Goal: Information Seeking & Learning: Learn about a topic

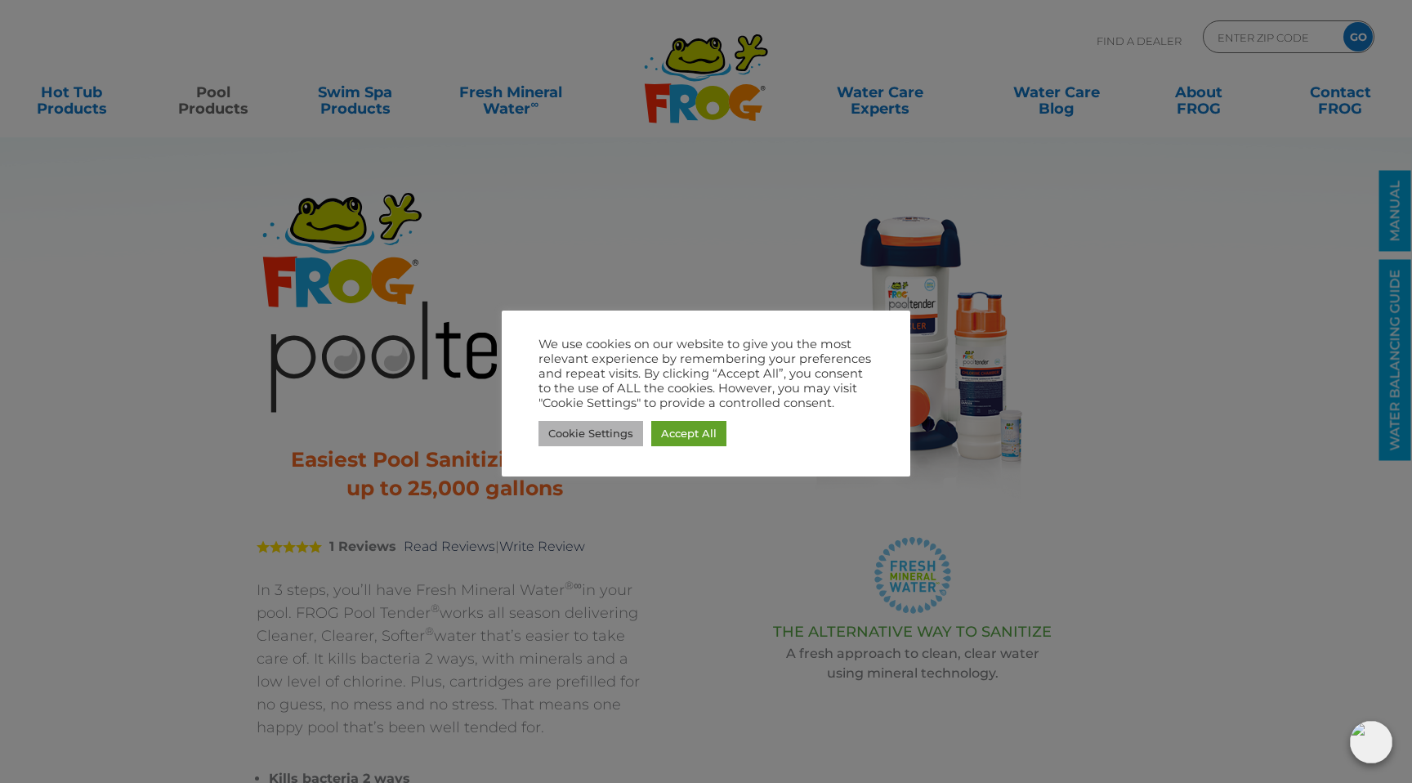
click at [592, 430] on link "Cookie Settings" at bounding box center [591, 433] width 105 height 25
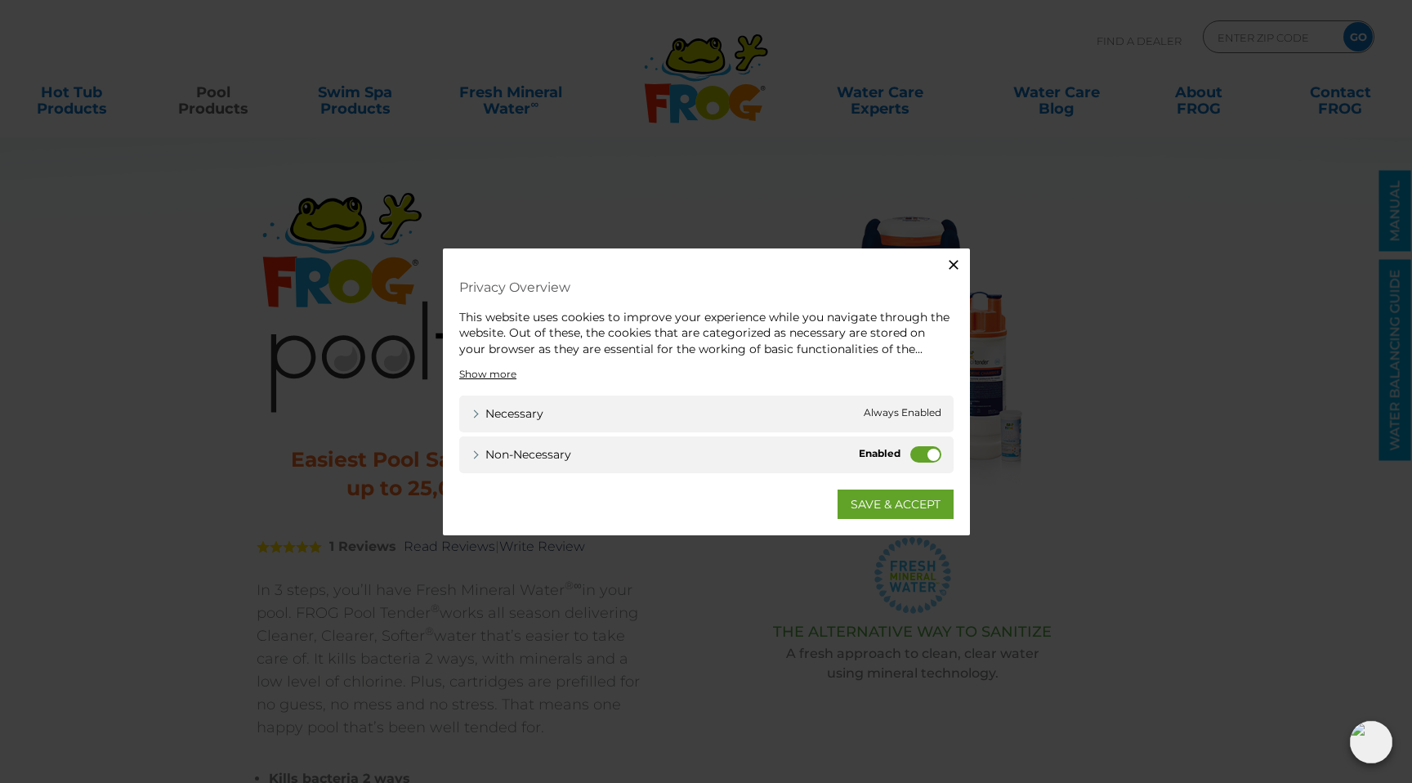
click at [905, 452] on div "Non-necessary Non-necessary" at bounding box center [706, 454] width 495 height 37
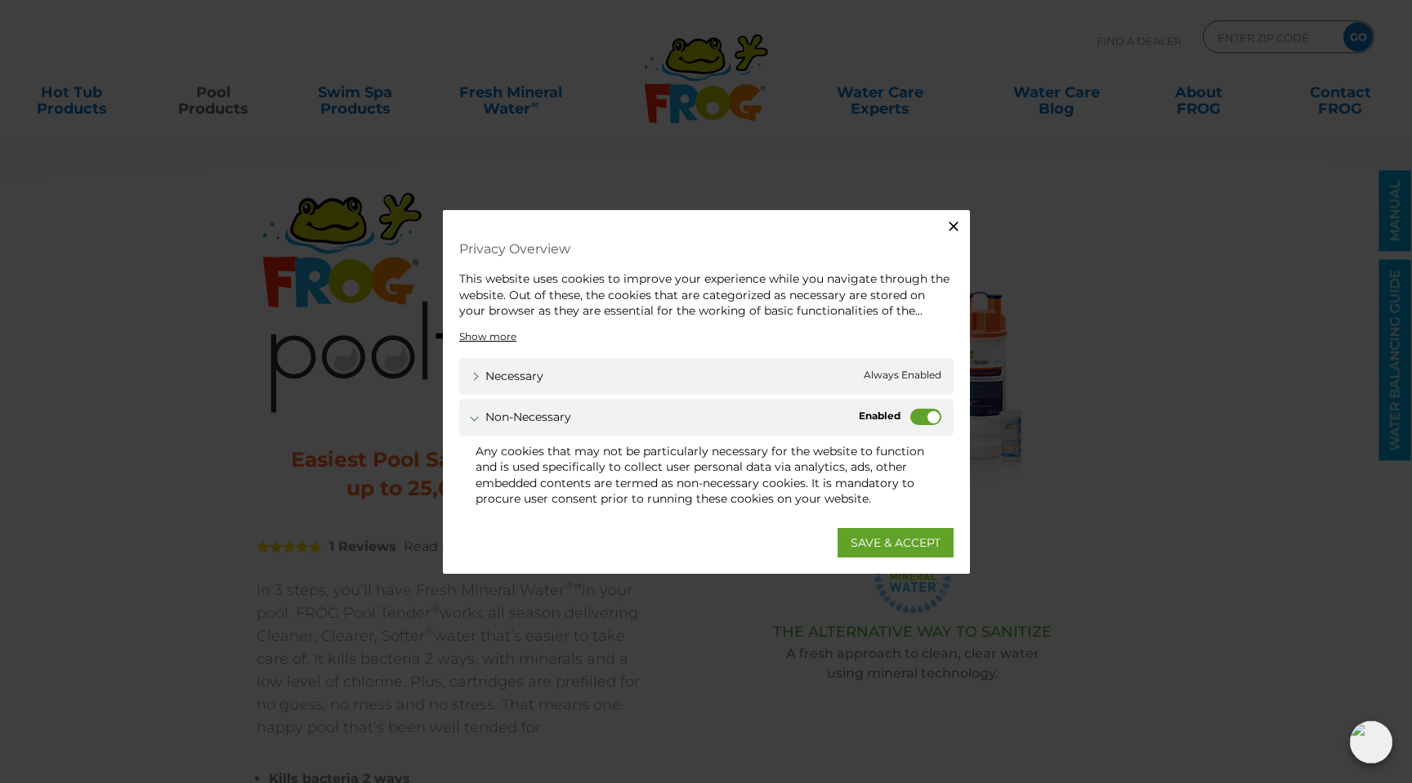
click at [916, 418] on label "Non-necessary" at bounding box center [926, 416] width 31 height 16
click at [0, 0] on input "Non-necessary" at bounding box center [0, 0] width 0 height 0
click at [872, 544] on link "SAVE & ACCEPT" at bounding box center [896, 542] width 116 height 29
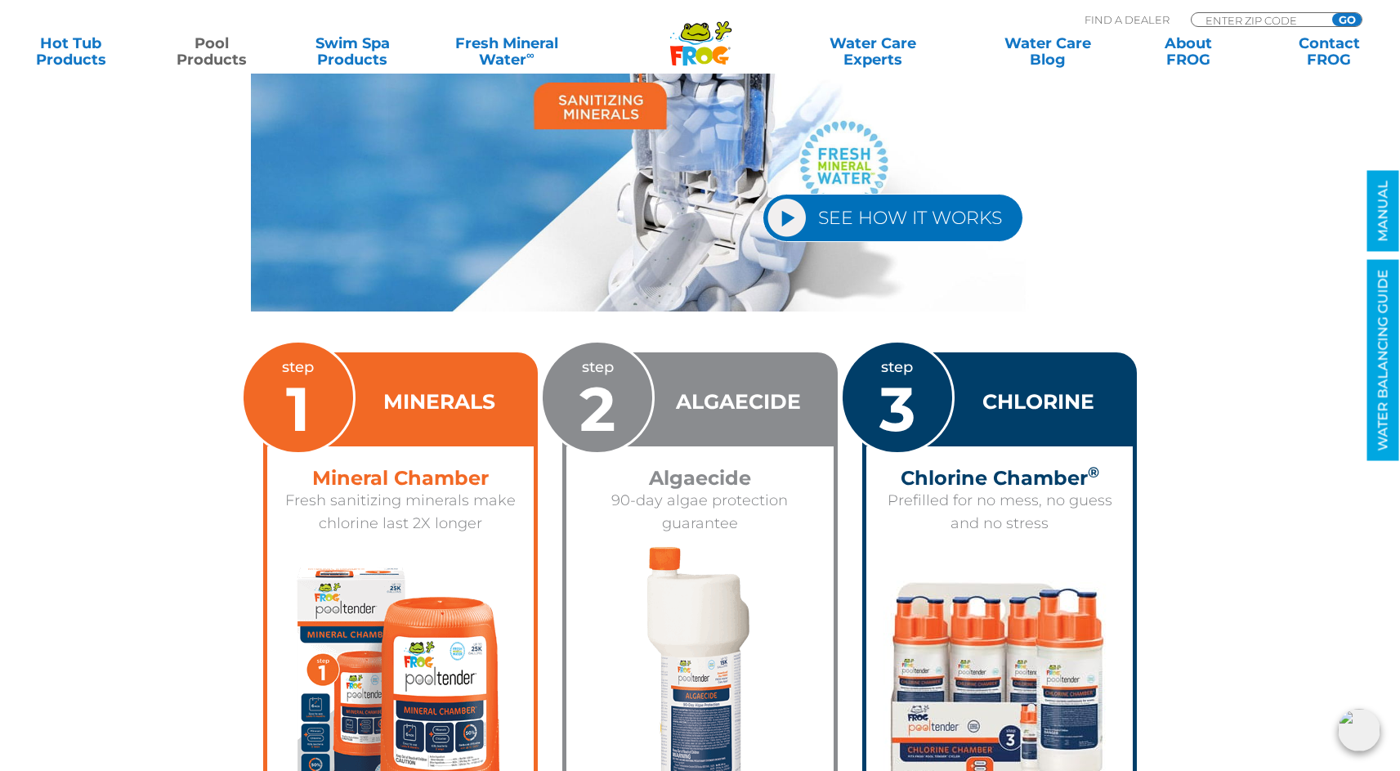
scroll to position [2307, 0]
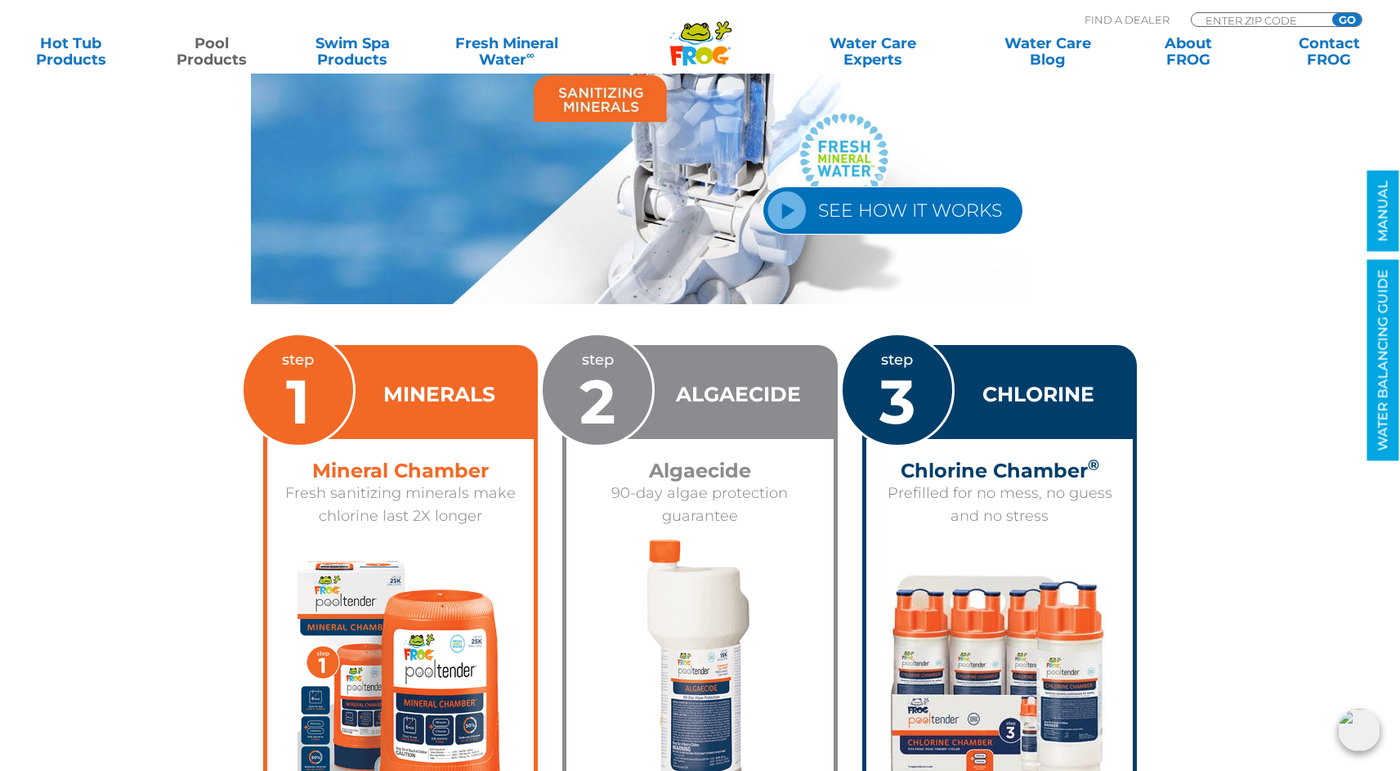
click at [867, 213] on link "SEE HOW IT WORKS" at bounding box center [893, 210] width 261 height 48
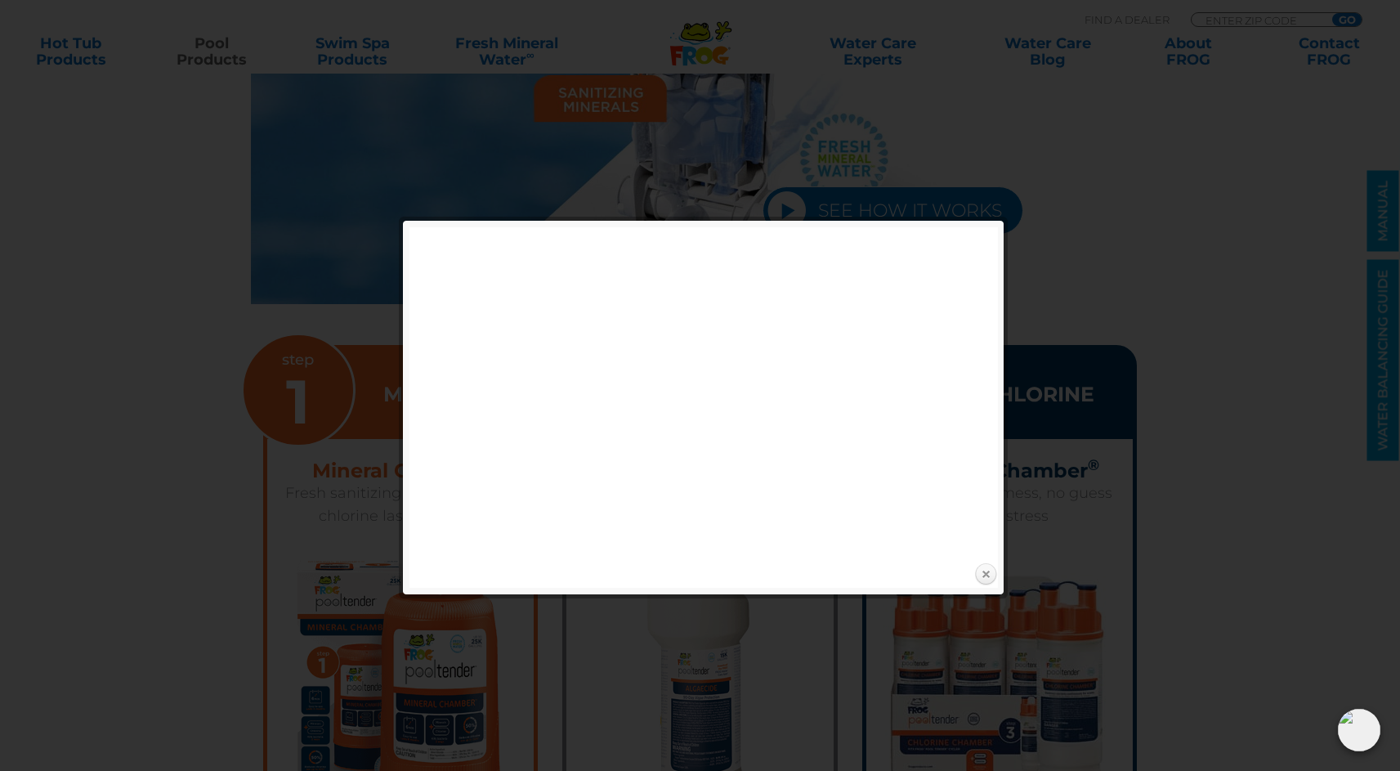
click at [988, 575] on link "Close" at bounding box center [986, 574] width 25 height 25
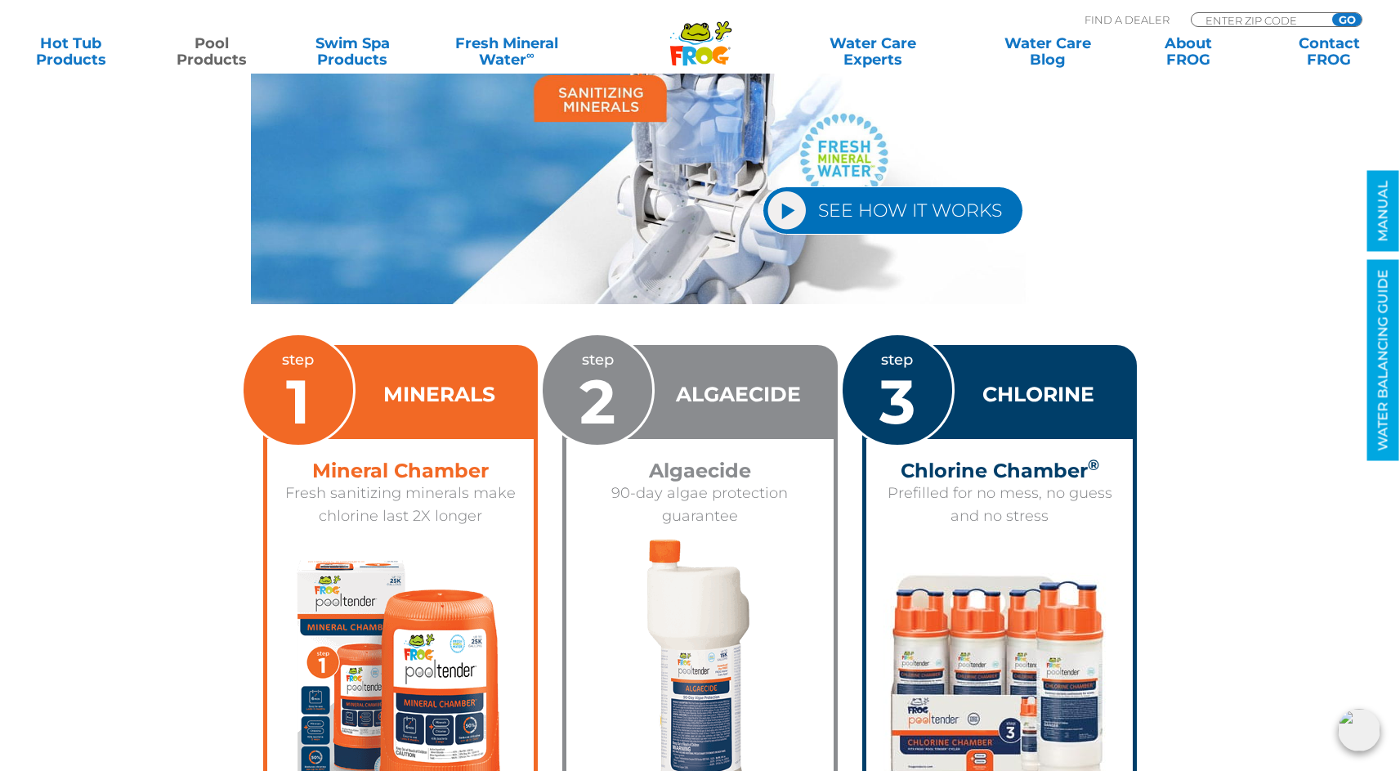
click at [157, 432] on section "SEE HOW IT WORKS step 1 MINERALS Mineral Chamber Fresh sanitizing minerals make…" at bounding box center [700, 467] width 1412 height 1042
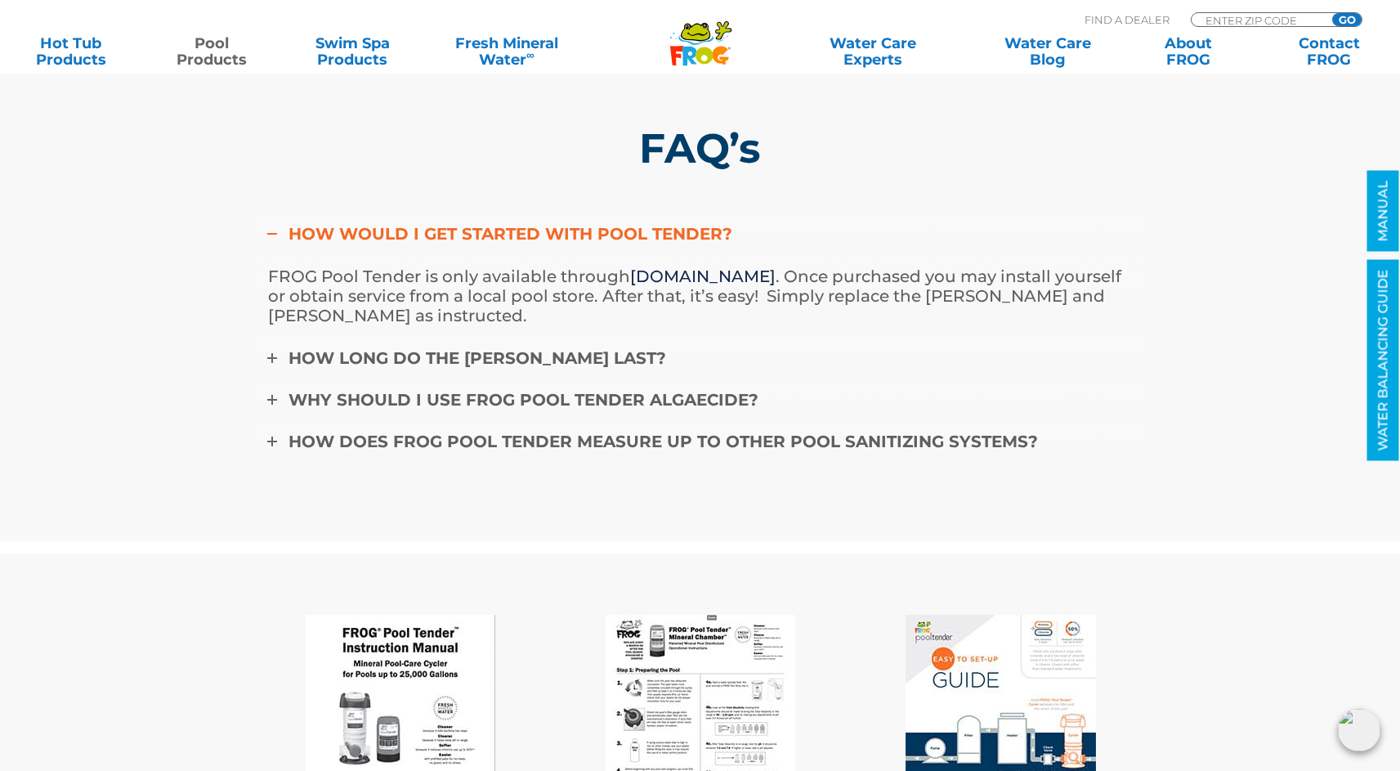
scroll to position [5217, 0]
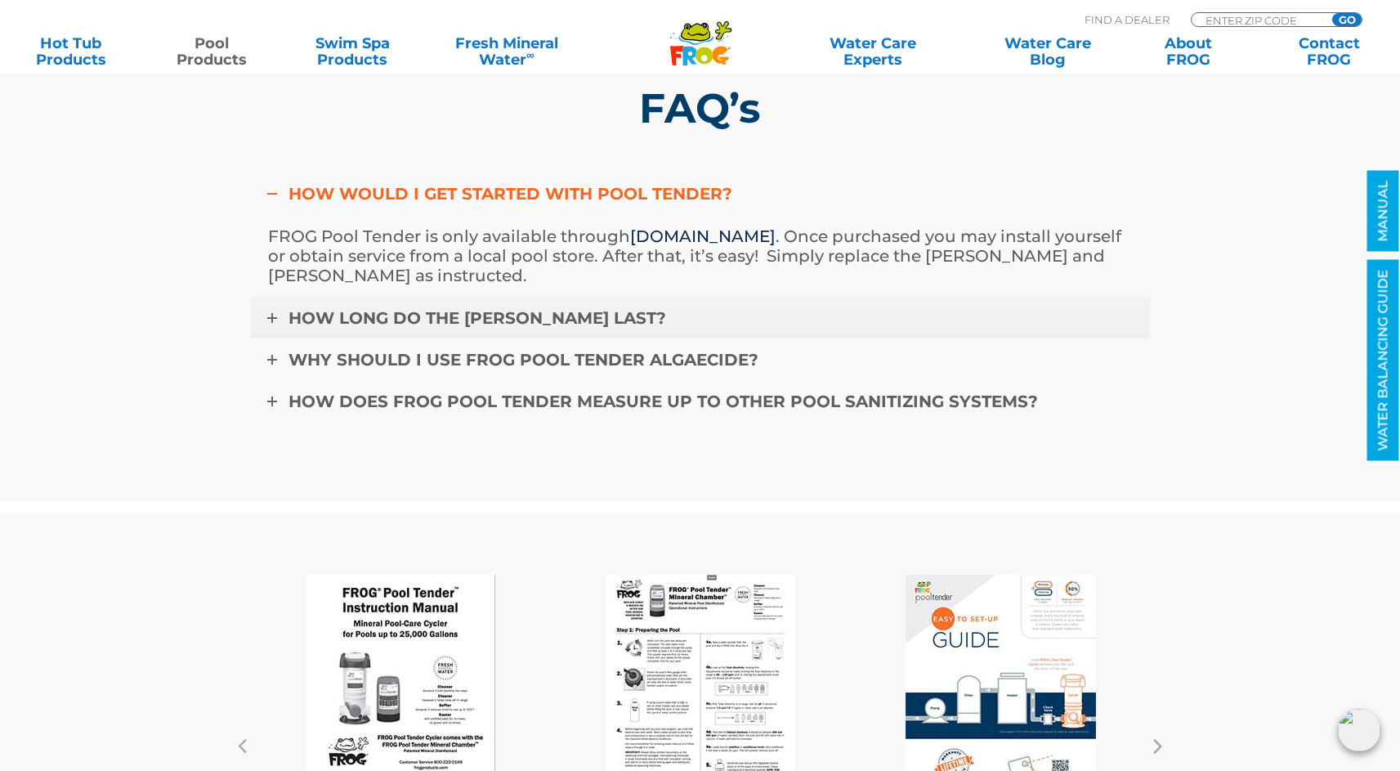
click at [272, 317] on icon at bounding box center [272, 318] width 10 height 10
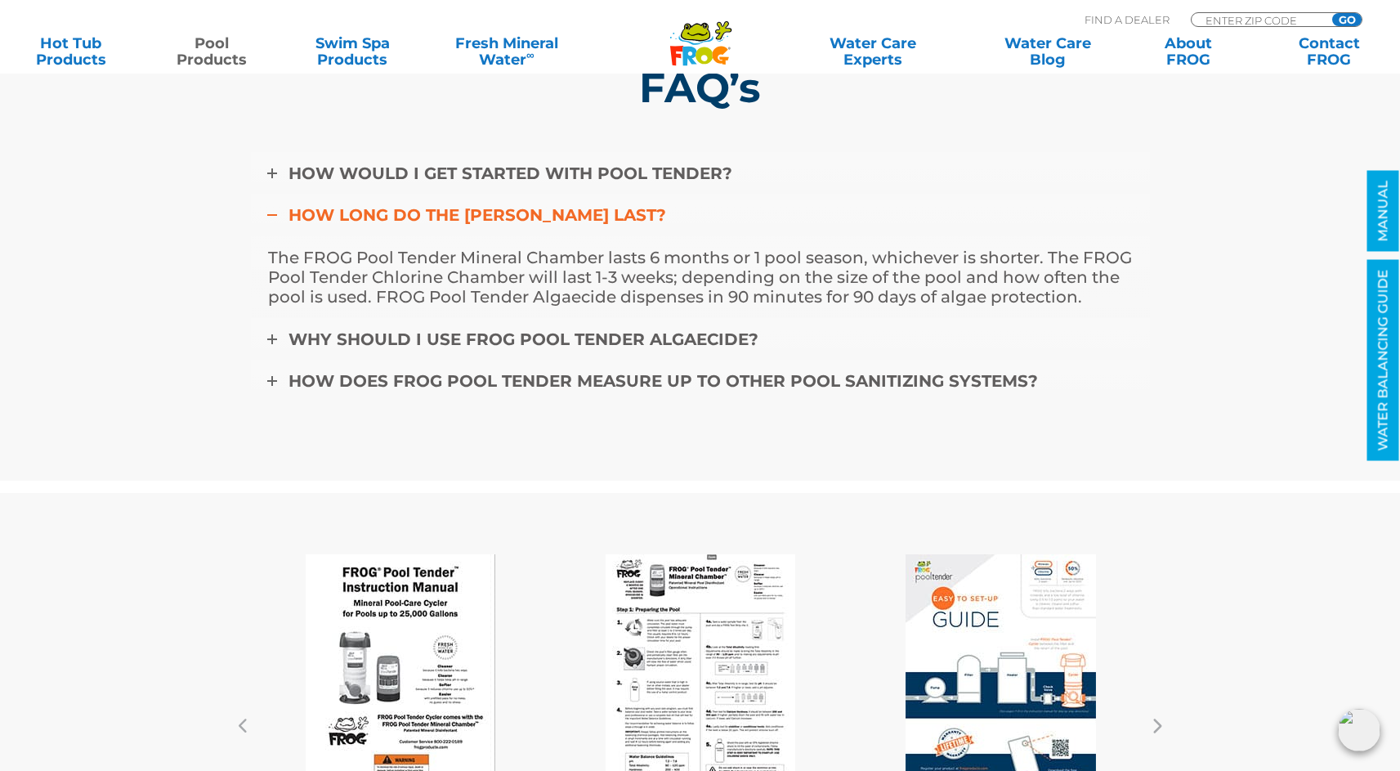
scroll to position [5249, 0]
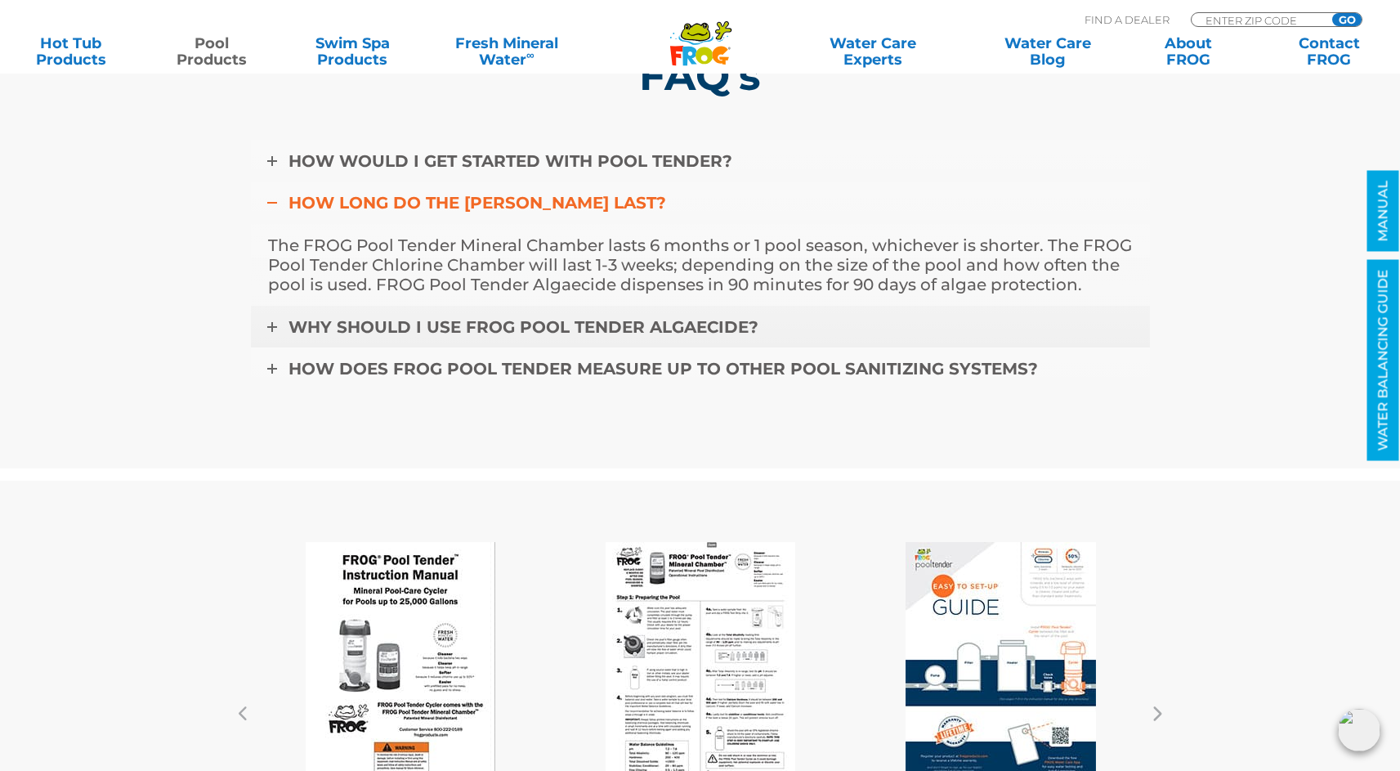
click at [265, 316] on link "Why should I use FROG Pool Tender Algaecide?" at bounding box center [700, 327] width 899 height 43
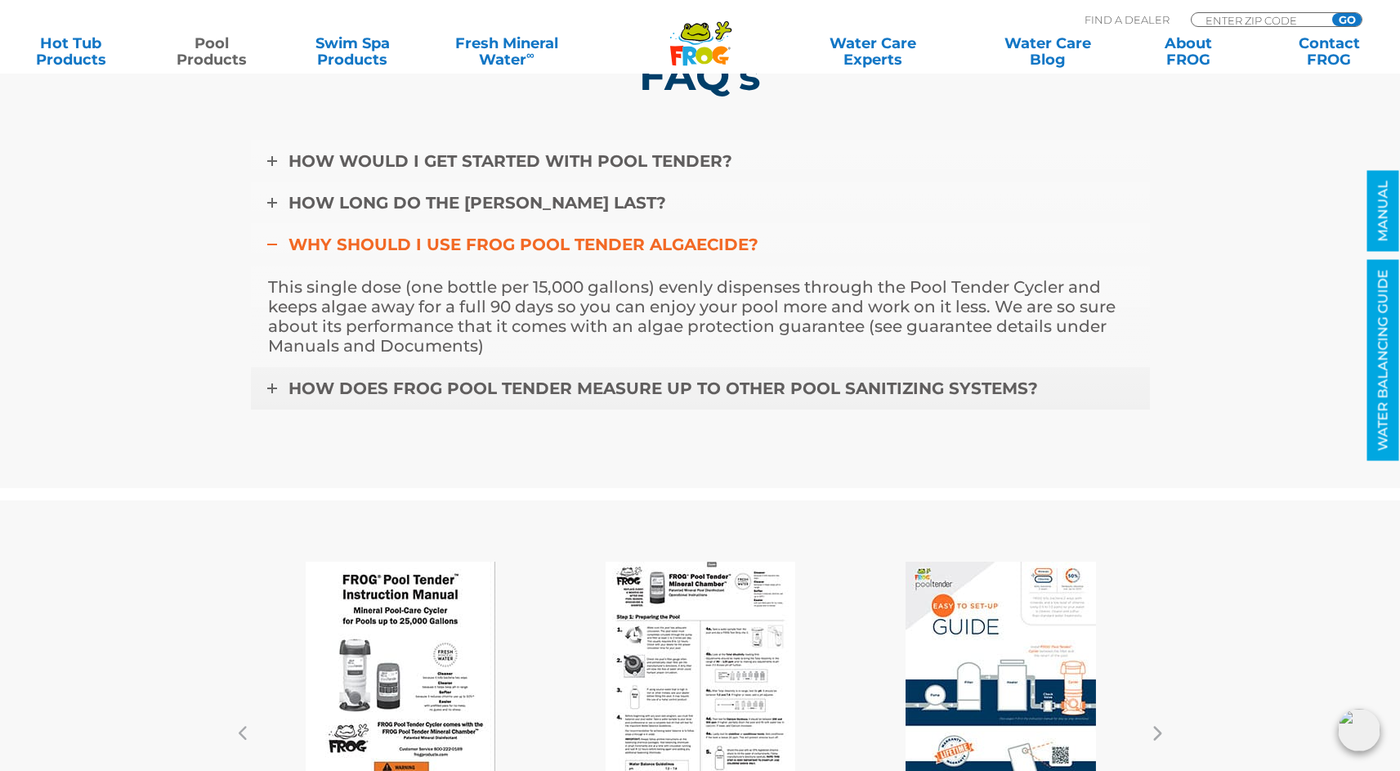
click at [268, 392] on link "How does FROG Pool Tender measure up to other pool sanitizing systems?" at bounding box center [700, 388] width 899 height 43
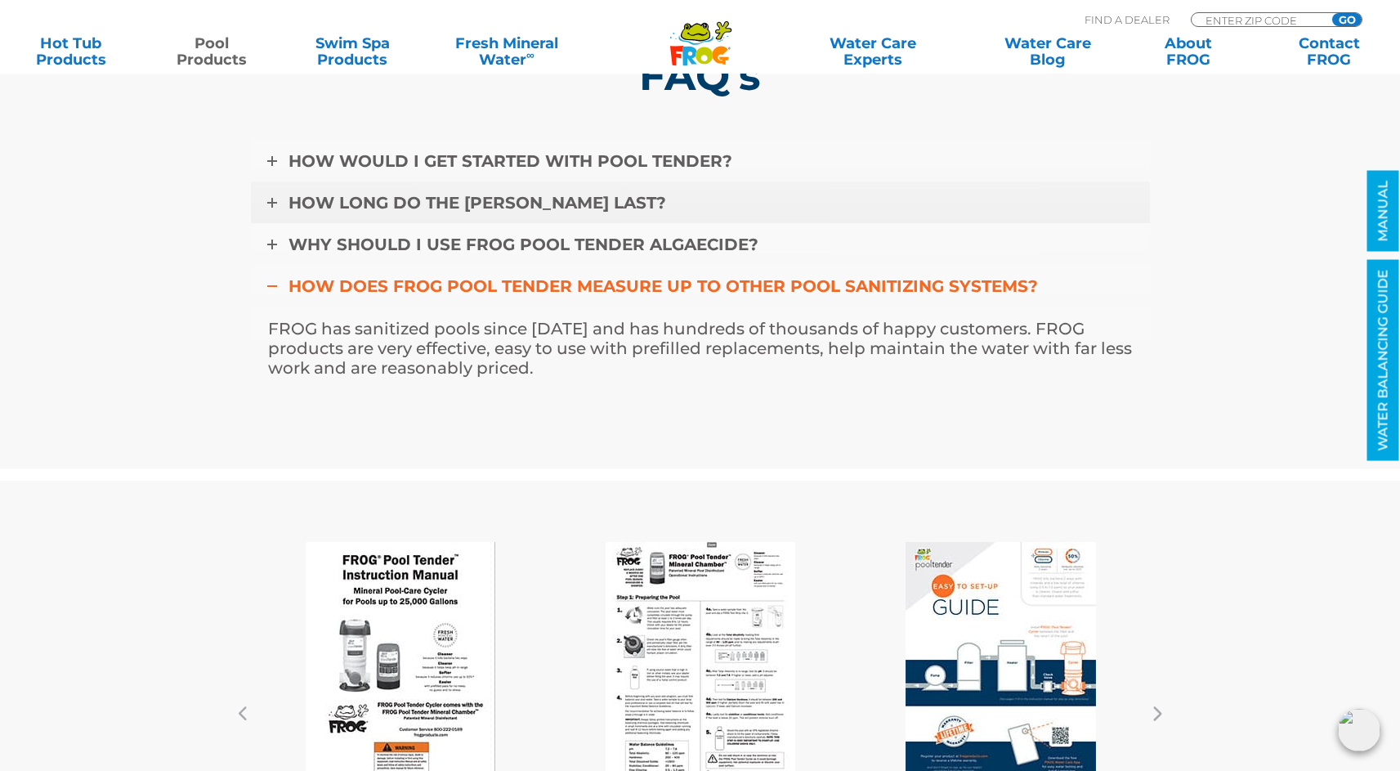
click at [269, 204] on icon at bounding box center [272, 203] width 10 height 10
